Goal: Task Accomplishment & Management: Complete application form

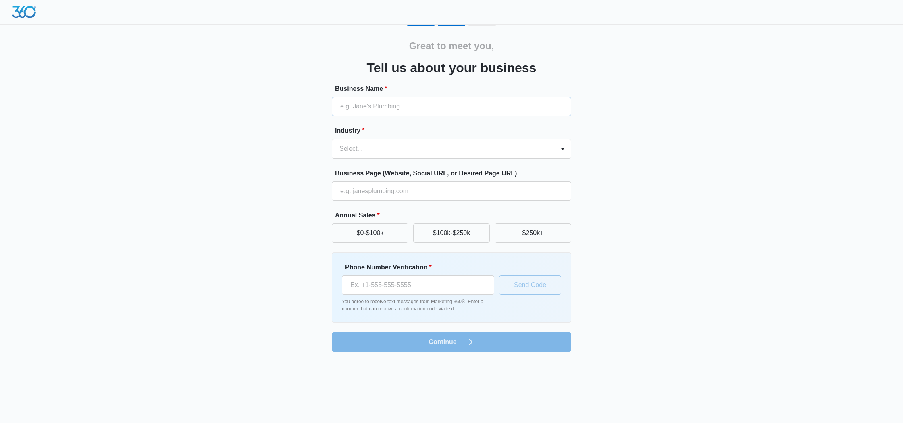
click at [374, 107] on input "Business Name *" at bounding box center [452, 106] width 240 height 19
type input "Digital Empire Agency"
click at [434, 142] on div "Select..." at bounding box center [443, 148] width 223 height 19
type input "marketi"
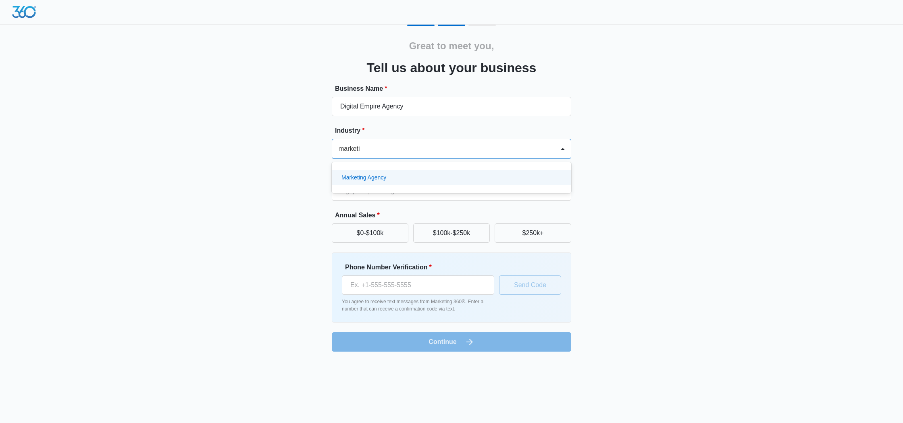
click at [394, 184] on div "Marketing Agency" at bounding box center [452, 177] width 240 height 15
click at [381, 230] on button "$0-$100k" at bounding box center [370, 232] width 77 height 19
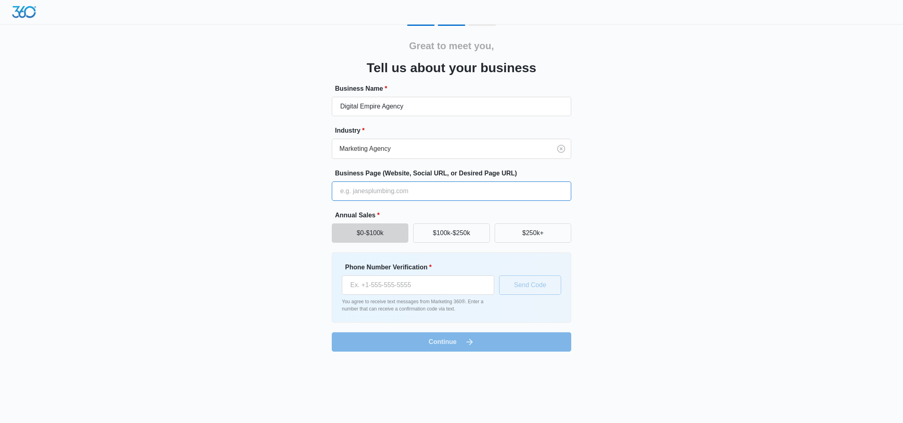
click at [395, 188] on input "Business Page (Website, Social URL, or Desired Page URL)" at bounding box center [452, 190] width 240 height 19
type input "[DOMAIN_NAME]"
click at [659, 171] on div "Great to meet you, Tell us about your business Business Name * Digital Empire A…" at bounding box center [452, 188] width 484 height 327
click at [464, 287] on input "Phone Number Verification *" at bounding box center [418, 284] width 152 height 19
type input "[PHONE_NUMBER]"
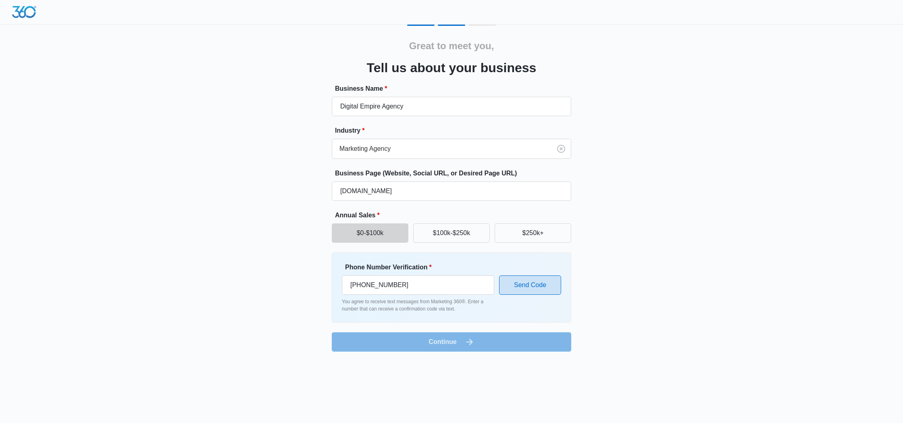
click at [546, 289] on button "Send Code" at bounding box center [530, 284] width 62 height 19
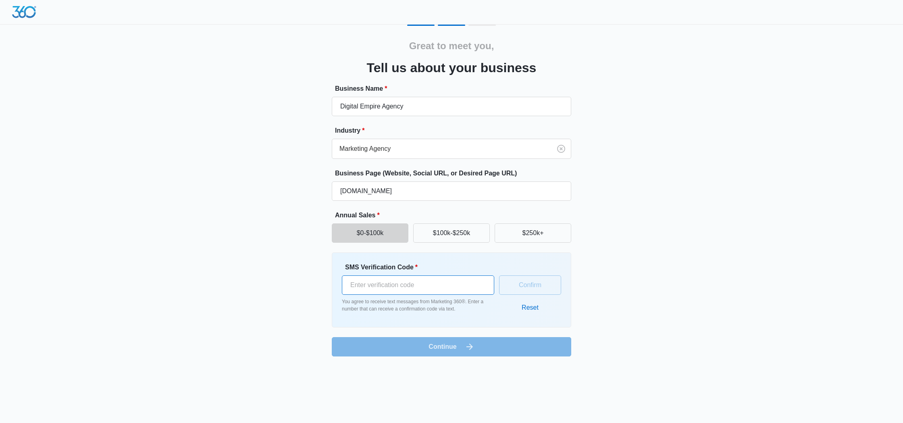
click at [456, 277] on input "SMS Verification Code *" at bounding box center [418, 284] width 152 height 19
paste input "843009"
type input "843009"
click at [536, 275] on button "Confirm" at bounding box center [530, 284] width 62 height 19
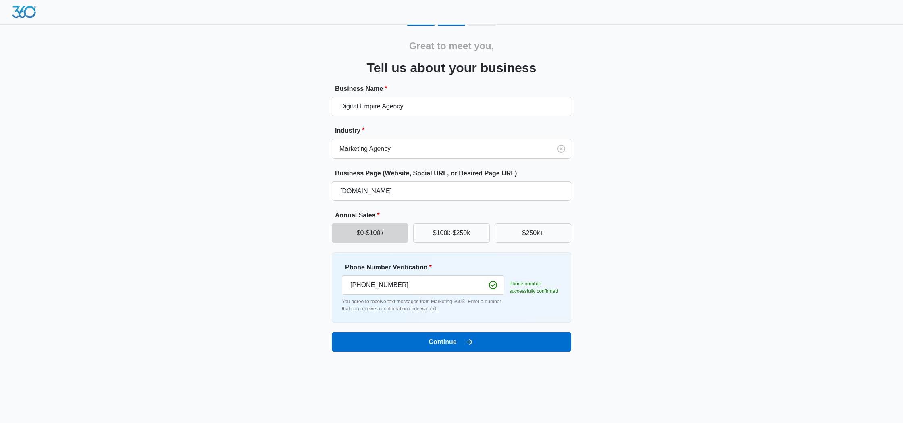
click at [628, 161] on div "Great to meet you, Tell us about your business Business Name * Digital Empire A…" at bounding box center [452, 188] width 484 height 327
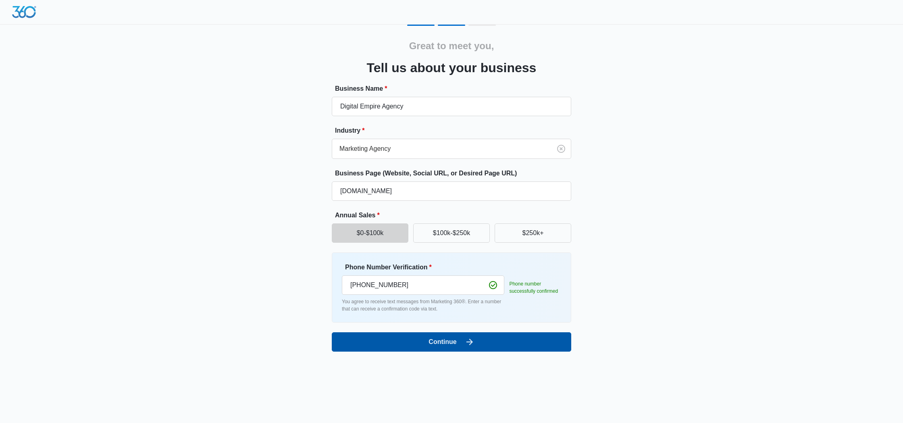
click at [539, 347] on button "Continue" at bounding box center [452, 341] width 240 height 19
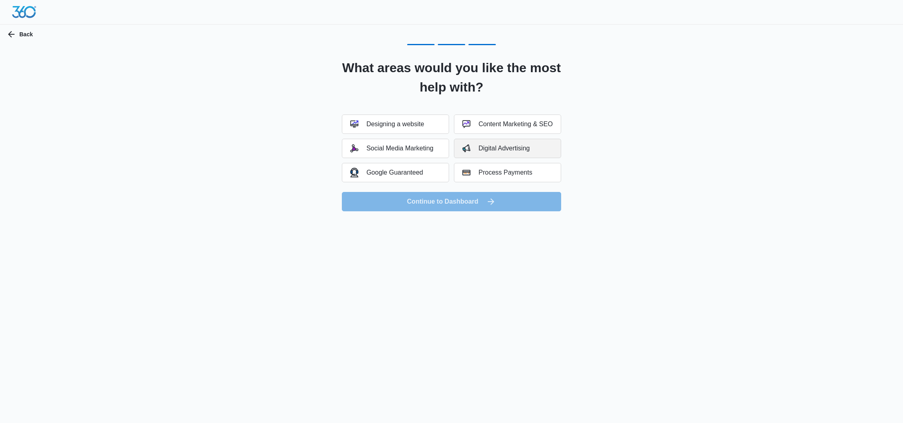
click at [471, 148] on div "Digital Advertising" at bounding box center [496, 148] width 67 height 8
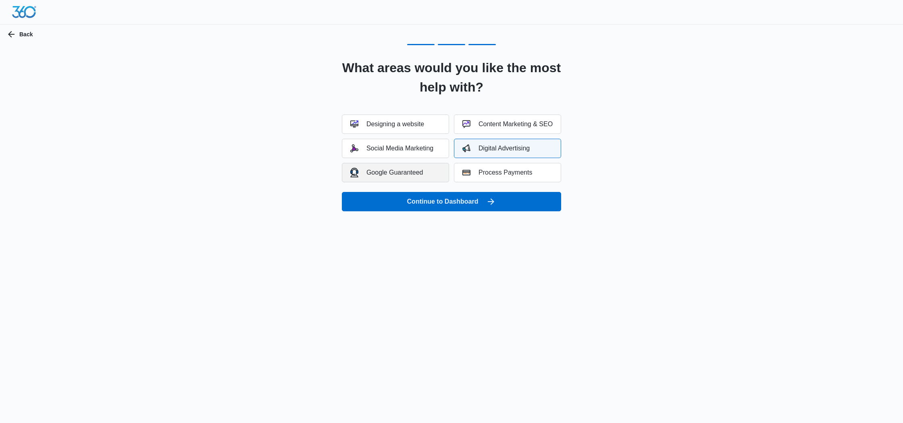
drag, startPoint x: 422, startPoint y: 167, endPoint x: 422, endPoint y: 163, distance: 4.8
click at [422, 168] on div "Google Guaranteed" at bounding box center [386, 172] width 73 height 9
drag, startPoint x: 427, startPoint y: 149, endPoint x: 461, endPoint y: 128, distance: 40.0
click at [428, 149] on div "Social Media Marketing" at bounding box center [391, 148] width 83 height 8
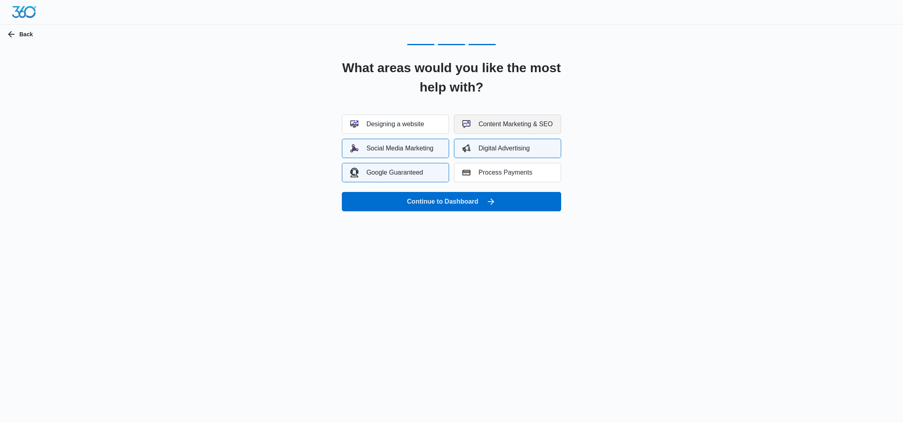
click at [496, 117] on button "Content Marketing & SEO" at bounding box center [507, 124] width 107 height 19
click at [432, 119] on button "Designing a website" at bounding box center [395, 124] width 107 height 19
click at [651, 174] on div "What areas would you like the most help with? Designing a website Content Marke…" at bounding box center [452, 127] width 484 height 167
click at [485, 171] on div "Process Payments" at bounding box center [498, 173] width 70 height 8
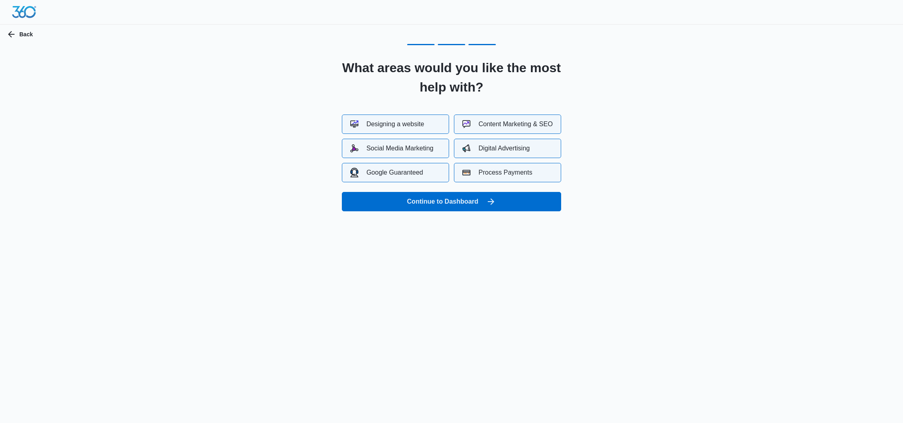
click at [490, 175] on div "Process Payments" at bounding box center [498, 173] width 70 height 8
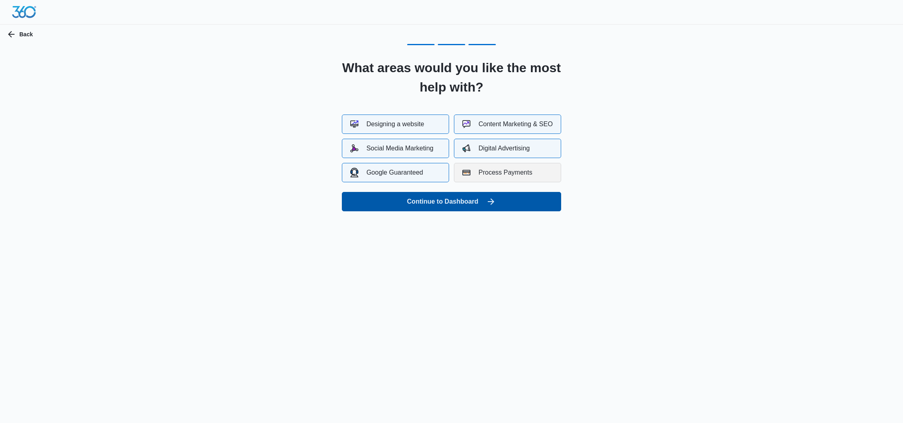
drag, startPoint x: 481, startPoint y: 174, endPoint x: 473, endPoint y: 198, distance: 25.4
click at [481, 174] on div "Process Payments" at bounding box center [498, 173] width 70 height 8
click at [472, 205] on button "Continue to Dashboard" at bounding box center [451, 201] width 219 height 19
